Goal: Task Accomplishment & Management: Use online tool/utility

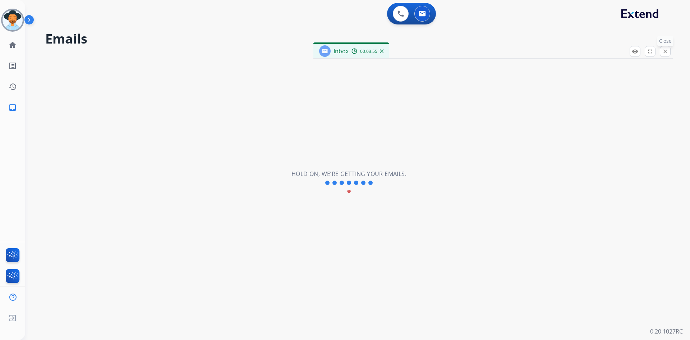
click at [667, 50] on mat-icon "close" at bounding box center [665, 51] width 6 height 6
click at [419, 15] on img at bounding box center [422, 14] width 7 height 6
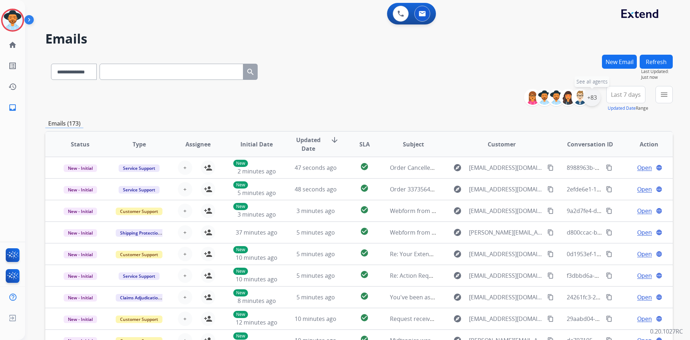
click at [594, 95] on div "+83" at bounding box center [591, 97] width 17 height 17
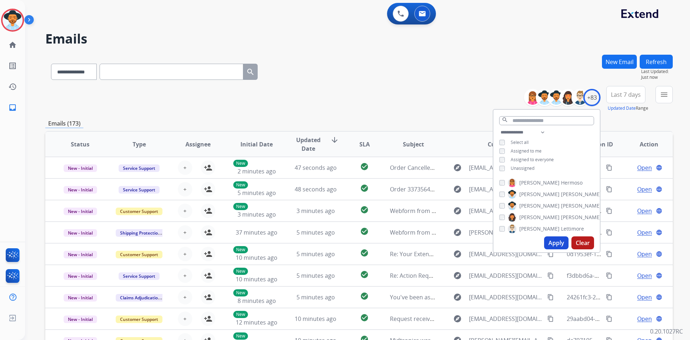
click at [525, 150] on span "Assigned to me" at bounding box center [526, 151] width 31 height 6
click at [555, 246] on button "Apply" at bounding box center [556, 242] width 24 height 13
click at [630, 96] on span "Last 7 days" at bounding box center [626, 94] width 30 height 3
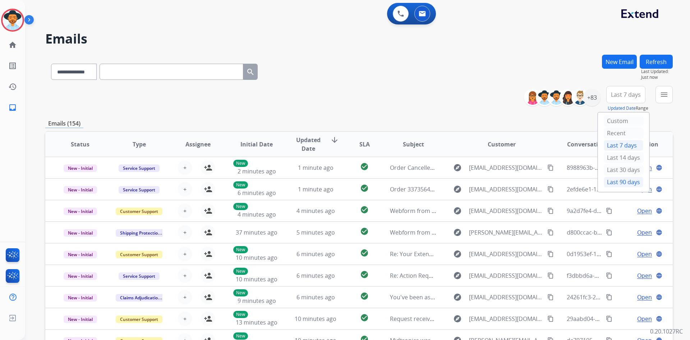
click at [615, 183] on div "Last 90 days" at bounding box center [624, 182] width 40 height 11
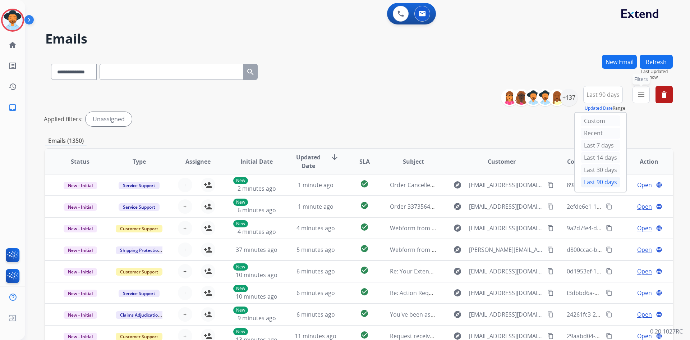
click at [645, 91] on mat-icon "menu" at bounding box center [641, 94] width 9 height 9
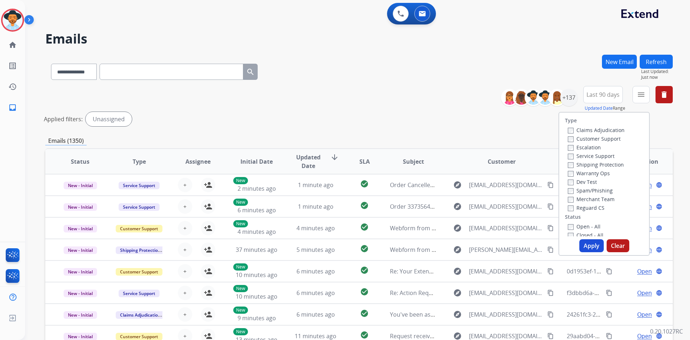
click at [597, 139] on label "Customer Support" at bounding box center [594, 138] width 53 height 7
click at [598, 165] on label "Shipping Protection" at bounding box center [596, 164] width 56 height 7
click at [590, 207] on label "Reguard CS" at bounding box center [586, 207] width 37 height 7
drag, startPoint x: 587, startPoint y: 226, endPoint x: 586, endPoint y: 235, distance: 8.7
click at [587, 226] on label "Open - All" at bounding box center [584, 226] width 33 height 7
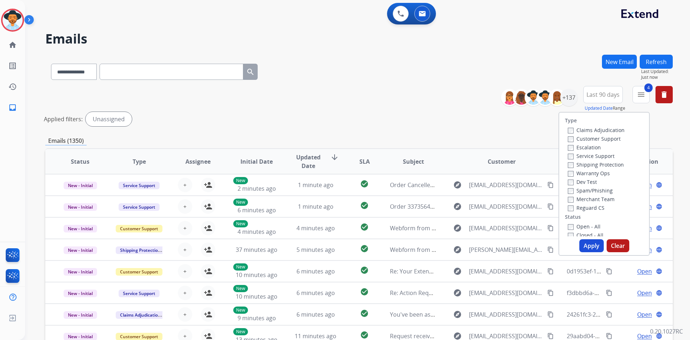
click at [586, 247] on button "Apply" at bounding box center [592, 245] width 24 height 13
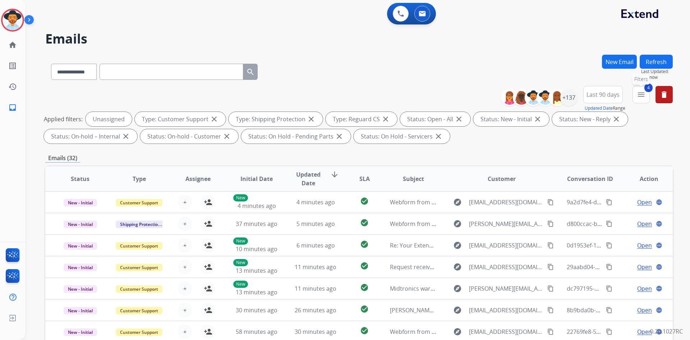
click at [645, 96] on mat-icon "menu" at bounding box center [641, 94] width 9 height 9
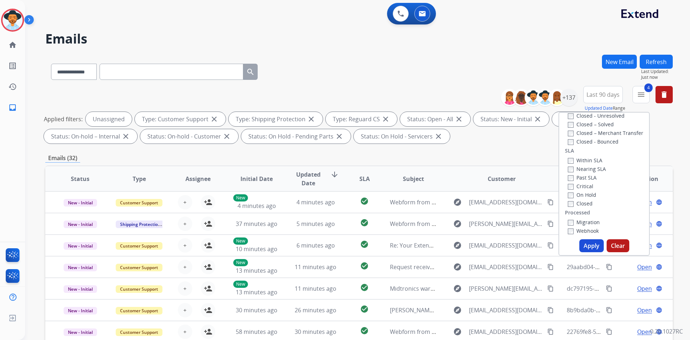
scroll to position [198, 0]
click at [583, 157] on label "Past SLA" at bounding box center [582, 158] width 29 height 7
click at [582, 166] on label "Critical" at bounding box center [581, 167] width 26 height 7
click at [582, 244] on button "Apply" at bounding box center [592, 245] width 24 height 13
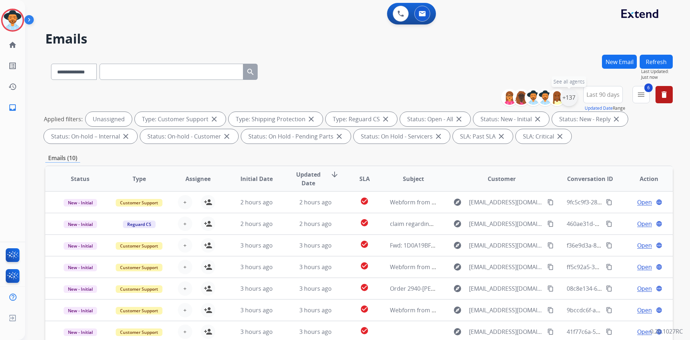
click at [567, 99] on div "+137" at bounding box center [568, 97] width 17 height 17
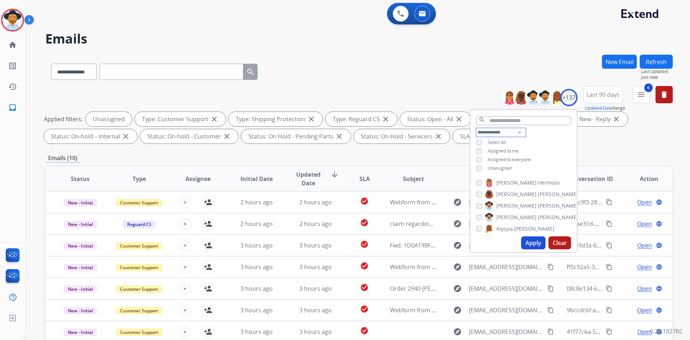
click at [512, 133] on select "**********" at bounding box center [501, 132] width 50 height 9
select select "**********"
click at [476, 128] on select "**********" at bounding box center [501, 132] width 50 height 9
click at [496, 159] on span "Unassigned" at bounding box center [500, 159] width 24 height 6
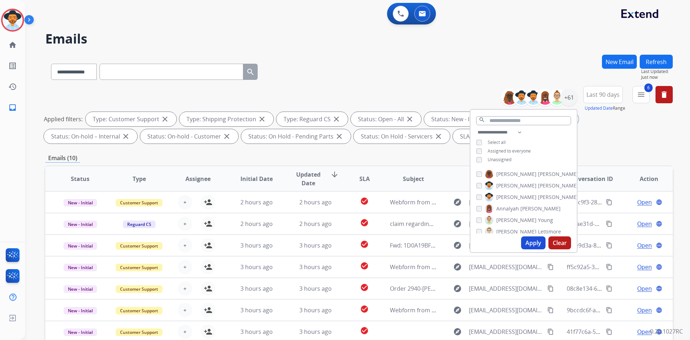
click at [496, 139] on span "Select all" at bounding box center [497, 142] width 18 height 6
click at [533, 241] on button "Apply" at bounding box center [533, 242] width 24 height 13
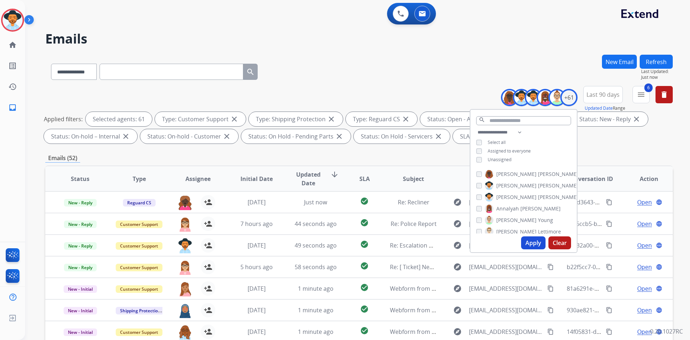
click at [366, 73] on div "**********" at bounding box center [359, 70] width 628 height 31
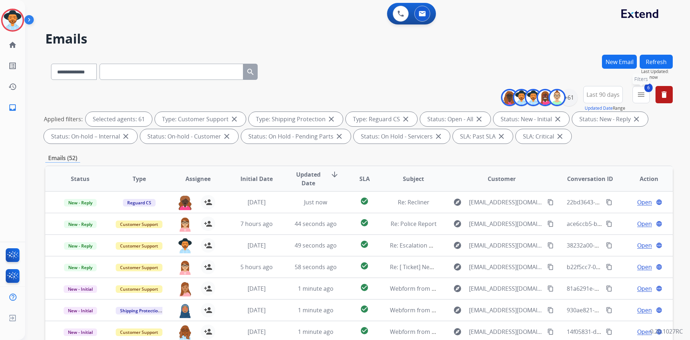
click at [641, 97] on mat-icon "menu" at bounding box center [641, 94] width 9 height 9
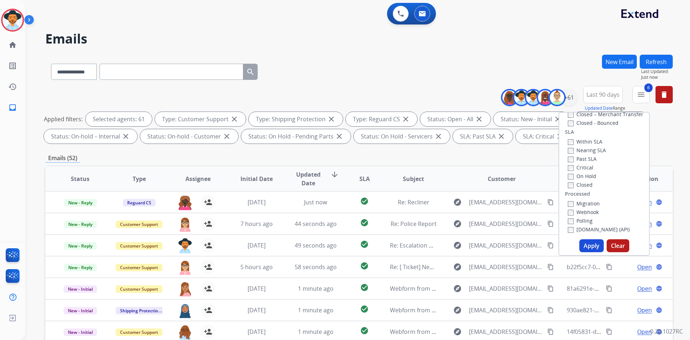
click at [582, 167] on label "Critical" at bounding box center [581, 167] width 26 height 7
click at [585, 160] on label "Past SLA" at bounding box center [582, 158] width 29 height 7
click at [593, 245] on button "Apply" at bounding box center [592, 245] width 24 height 13
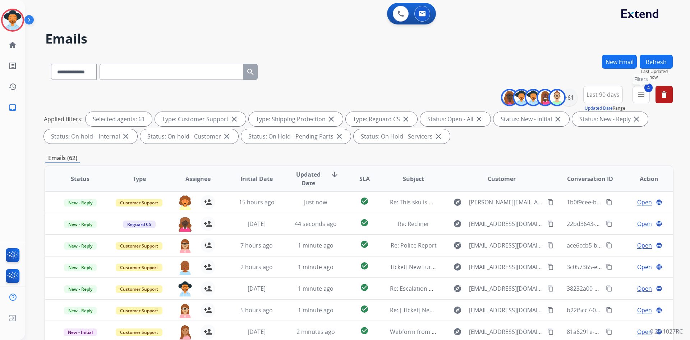
click at [647, 93] on button "4 menu Filters" at bounding box center [641, 94] width 17 height 17
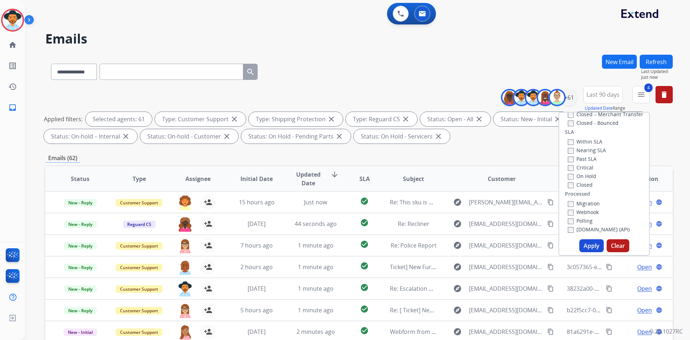
click at [586, 156] on label "Past SLA" at bounding box center [582, 158] width 29 height 7
click at [584, 169] on label "Critical" at bounding box center [581, 167] width 26 height 7
click at [592, 244] on button "Apply" at bounding box center [592, 245] width 24 height 13
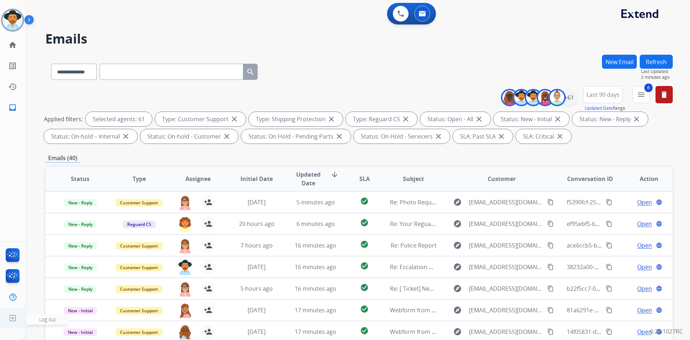
click at [14, 319] on img at bounding box center [12, 318] width 13 height 14
click at [50, 318] on span "Log out" at bounding box center [47, 319] width 17 height 7
